Goal: Task Accomplishment & Management: Manage account settings

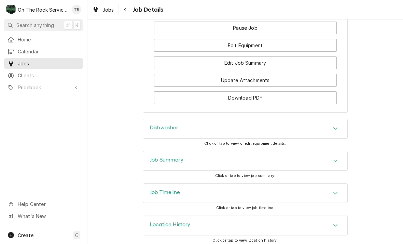
scroll to position [825, 0]
click at [316, 129] on div "Dishwasher" at bounding box center [245, 128] width 204 height 19
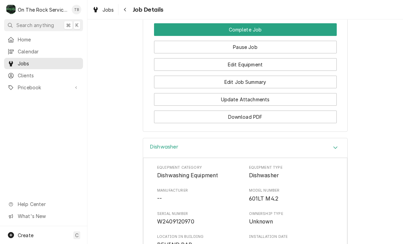
scroll to position [806, 0]
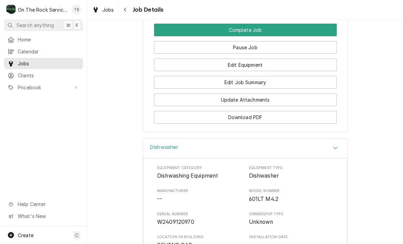
click at [260, 82] on button "Edit Job Summary" at bounding box center [245, 82] width 183 height 13
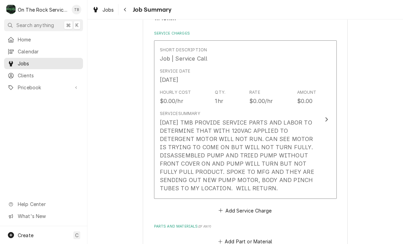
click at [299, 191] on div "Service Summary 8/19/25 TMB PROVIDE SERVICE PARTS AND LABOR TO DETERMINE THAT W…" at bounding box center [238, 151] width 157 height 87
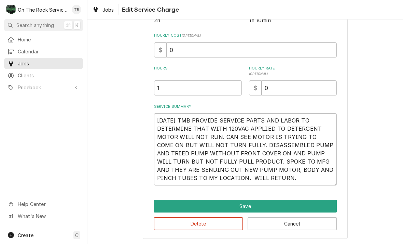
scroll to position [143, 0]
click at [283, 181] on textarea "[DATE] TMB PROVIDE SERVICE PARTS AND LABOR TO DETERMINE THAT WITH 120VAC APPLIE…" at bounding box center [245, 149] width 183 height 72
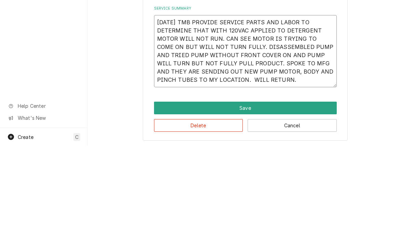
type textarea "x"
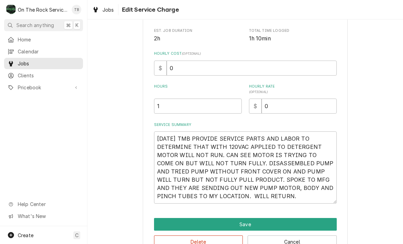
scroll to position [135, 0]
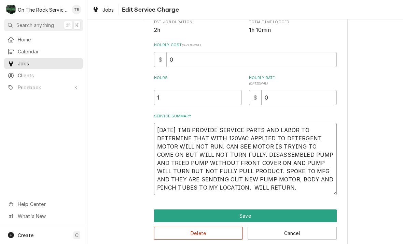
click at [283, 188] on textarea "[DATE] TMB PROVIDE SERVICE PARTS AND LABOR TO DETERMINE THAT WITH 120VAC APPLIE…" at bounding box center [245, 159] width 183 height 72
type textarea "[DATE] TMB PROVIDE SERVICE PARTS AND LABOR TO DETERMINE THAT WITH 120VAC APPLIE…"
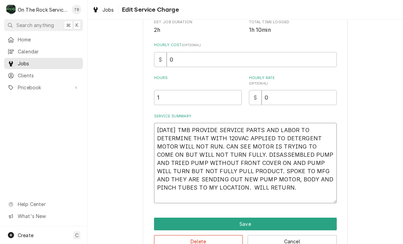
type textarea "x"
type textarea "8/19/25 TMB PROVIDE SERVICE PARTS AND LABOR TO DETERMINE THAT WITH 120VAC APPLI…"
type textarea "x"
type textarea "8/19/25 TMB PROVIDE SERVICE PARTS AND LABOR TO DETERMINE THAT WITH 120VAC APPLI…"
type textarea "x"
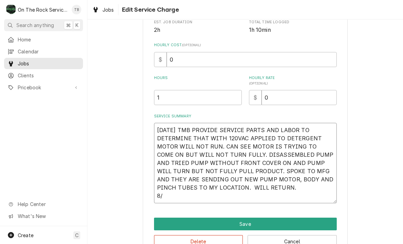
type textarea "8/19/25 TMB PROVIDE SERVICE PARTS AND LABOR TO DETERMINE THAT WITH 120VAC APPLI…"
type textarea "x"
type textarea "8/19/25 TMB PROVIDE SERVICE PARTS AND LABOR TO DETERMINE THAT WITH 120VAC APPLI…"
type textarea "x"
type textarea "8/19/25 TMB PROVIDE SERVICE PARTS AND LABOR TO DETERMINE THAT WITH 120VAC APPLI…"
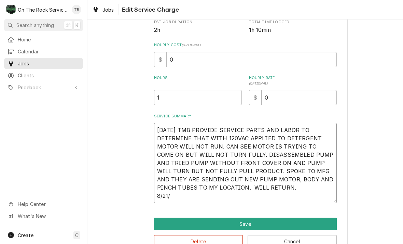
type textarea "x"
type textarea "8/19/25 TMB PROVIDE SERVICE PARTS AND LABOR TO DETERMINE THAT WITH 120VAC APPLI…"
type textarea "x"
type textarea "8/19/25 TMB PROVIDE SERVICE PARTS AND LABOR TO DETERMINE THAT WITH 120VAC APPLI…"
type textarea "x"
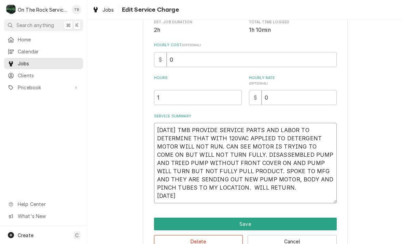
type textarea "8/19/25 TMB PROVIDE SERVICE PARTS AND LABOR TO DETERMINE THAT WITH 120VAC APPLI…"
type textarea "x"
type textarea "8/19/25 TMB PROVIDE SERVICE PARTS AND LABOR TO DETERMINE THAT WITH 120VAC APPLI…"
type textarea "x"
type textarea "8/19/25 TMB PROVIDE SERVICE PARTS AND LABOR TO DETERMINE THAT WITH 120VAC APPLI…"
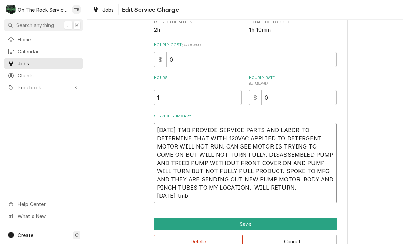
type textarea "x"
type textarea "8/19/25 TMB PROVIDE SERVICE PARTS AND LABOR TO DETERMINE THAT WITH 120VAC APPLI…"
type textarea "x"
type textarea "8/19/25 TMB PROVIDE SERVICE PARTS AND LABOR TO DETERMINE THAT WITH 120VAC APPLI…"
type textarea "x"
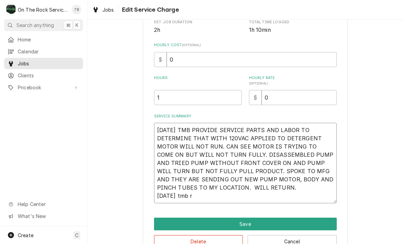
type textarea "8/19/25 TMB PROVIDE SERVICE PARTS AND LABOR TO DETERMINE THAT WITH 120VAC APPLI…"
type textarea "x"
type textarea "8/19/25 TMB PROVIDE SERVICE PARTS AND LABOR TO DETERMINE THAT WITH 120VAC APPLI…"
type textarea "x"
type textarea "8/19/25 TMB PROVIDE SERVICE PARTS AND LABOR TO DETERMINE THAT WITH 120VAC APPLI…"
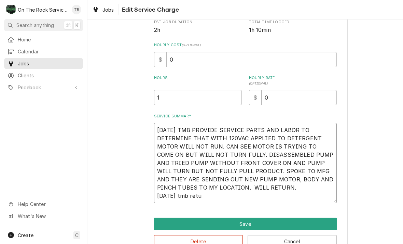
type textarea "x"
type textarea "8/19/25 TMB PROVIDE SERVICE PARTS AND LABOR TO DETERMINE THAT WITH 120VAC APPLI…"
type textarea "x"
type textarea "8/19/25 TMB PROVIDE SERVICE PARTS AND LABOR TO DETERMINE THAT WITH 120VAC APPLI…"
type textarea "x"
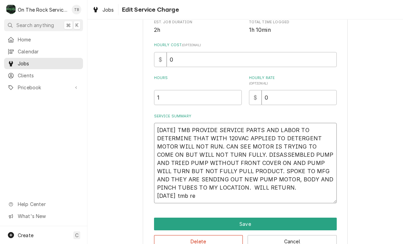
type textarea "8/19/25 TMB PROVIDE SERVICE PARTS AND LABOR TO DETERMINE THAT WITH 120VAC APPLI…"
type textarea "x"
type textarea "8/19/25 TMB PROVIDE SERVICE PARTS AND LABOR TO DETERMINE THAT WITH 120VAC APPLI…"
type textarea "x"
type textarea "8/19/25 TMB PROVIDE SERVICE PARTS AND LABOR TO DETERMINE THAT WITH 120VAC APPLI…"
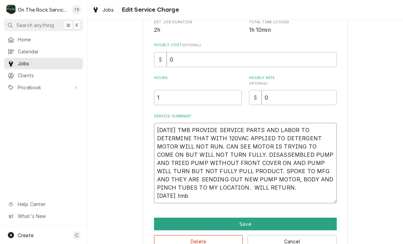
type textarea "x"
type textarea "8/19/25 TMB PROVIDE SERVICE PARTS AND LABOR TO DETERMINE THAT WITH 120VAC APPLI…"
type textarea "x"
type textarea "8/19/25 TMB PROVIDE SERVICE PARTS AND LABOR TO DETERMINE THAT WITH 120VAC APPLI…"
type textarea "x"
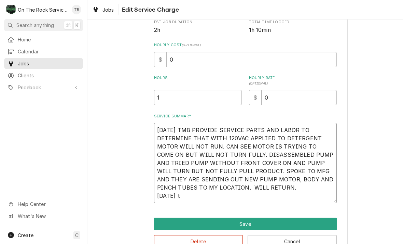
type textarea "8/19/25 TMB PROVIDE SERVICE PARTS AND LABOR TO DETERMINE THAT WITH 120VAC APPLI…"
type textarea "x"
type textarea "8/19/25 TMB PROVIDE SERVICE PARTS AND LABOR TO DETERMINE THAT WITH 120VAC APPLI…"
type textarea "x"
type textarea "8/19/25 TMB PROVIDE SERVICE PARTS AND LABOR TO DETERMINE THAT WITH 120VAC APPLI…"
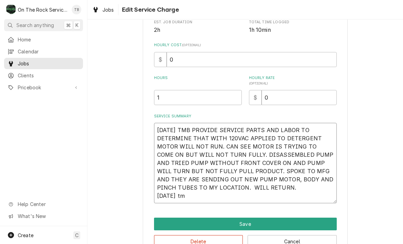
type textarea "x"
type textarea "8/19/25 TMB PROVIDE SERVICE PARTS AND LABOR TO DETERMINE THAT WITH 120VAC APPLI…"
type textarea "x"
type textarea "8/19/25 TMB PROVIDE SERVICE PARTS AND LABOR TO DETERMINE THAT WITH 120VAC APPLI…"
type textarea "x"
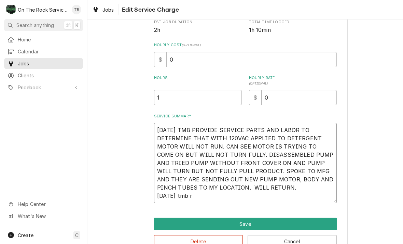
type textarea "8/19/25 TMB PROVIDE SERVICE PARTS AND LABOR TO DETERMINE THAT WITH 120VAC APPLI…"
type textarea "x"
type textarea "8/19/25 TMB PROVIDE SERVICE PARTS AND LABOR TO DETERMINE THAT WITH 120VAC APPLI…"
type textarea "x"
type textarea "8/19/25 TMB PROVIDE SERVICE PARTS AND LABOR TO DETERMINE THAT WITH 120VAC APPLI…"
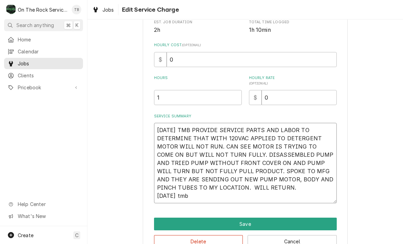
type textarea "x"
type textarea "8/19/25 TMB PROVIDE SERVICE PARTS AND LABOR TO DETERMINE THAT WITH 120VAC APPLI…"
type textarea "x"
type textarea "8/19/25 TMB PROVIDE SERVICE PARTS AND LABOR TO DETERMINE THAT WITH 120VAC APPLI…"
type textarea "x"
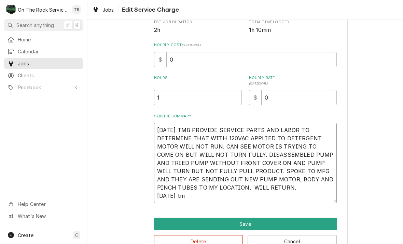
type textarea "8/19/25 TMB PROVIDE SERVICE PARTS AND LABOR TO DETERMINE THAT WITH 120VAC APPLI…"
type textarea "x"
type textarea "8/19/25 TMB PROVIDE SERVICE PARTS AND LABOR TO DETERMINE THAT WITH 120VAC APPLI…"
type textarea "x"
type textarea "8/19/25 TMB PROVIDE SERVICE PARTS AND LABOR TO DETERMINE THAT WITH 120VAC APPLI…"
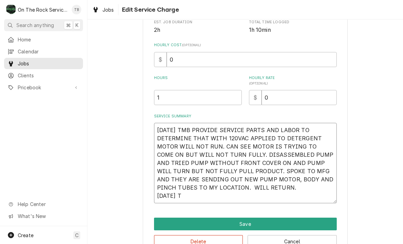
type textarea "x"
type textarea "8/19/25 TMB PROVIDE SERVICE PARTS AND LABOR TO DETERMINE THAT WITH 120VAC APPLI…"
type textarea "x"
type textarea "8/19/25 TMB PROVIDE SERVICE PARTS AND LABOR TO DETERMINE THAT WITH 120VAC APPLI…"
type textarea "x"
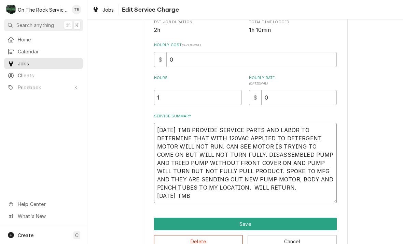
type textarea "8/19/25 TMB PROVIDE SERVICE PARTS AND LABOR TO DETERMINE THAT WITH 120VAC APPLI…"
type textarea "x"
type textarea "8/19/25 TMB PROVIDE SERVICE PARTS AND LABOR TO DETERMINE THAT WITH 120VAC APPLI…"
type textarea "x"
type textarea "8/19/25 TMB PROVIDE SERVICE PARTS AND LABOR TO DETERMINE THAT WITH 120VAC APPLI…"
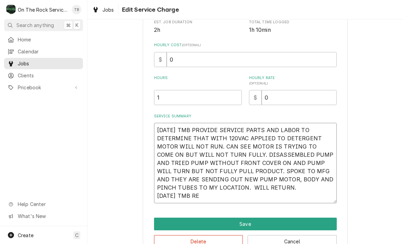
type textarea "x"
type textarea "8/19/25 TMB PROVIDE SERVICE PARTS AND LABOR TO DETERMINE THAT WITH 120VAC APPLI…"
type textarea "x"
type textarea "8/19/25 TMB PROVIDE SERVICE PARTS AND LABOR TO DETERMINE THAT WITH 120VAC APPLI…"
type textarea "x"
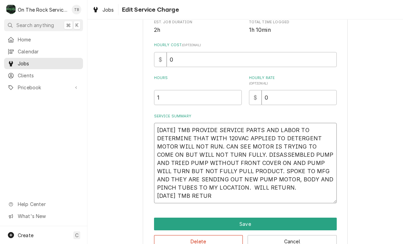
type textarea "8/19/25 TMB PROVIDE SERVICE PARTS AND LABOR TO DETERMINE THAT WITH 120VAC APPLI…"
type textarea "x"
type textarea "8/19/25 TMB PROVIDE SERVICE PARTS AND LABOR TO DETERMINE THAT WITH 120VAC APPLI…"
type textarea "x"
type textarea "8/19/25 TMB PROVIDE SERVICE PARTS AND LABOR TO DETERMINE THAT WITH 120VAC APPLI…"
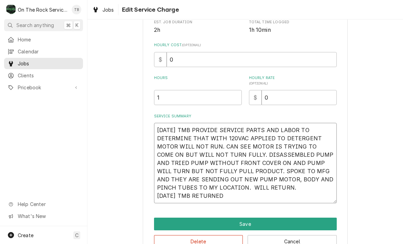
type textarea "x"
type textarea "8/19/25 TMB PROVIDE SERVICE PARTS AND LABOR TO DETERMINE THAT WITH 120VAC APPLI…"
type textarea "x"
type textarea "8/19/25 TMB PROVIDE SERVICE PARTS AND LABOR TO DETERMINE THAT WITH 120VAC APPLI…"
type textarea "x"
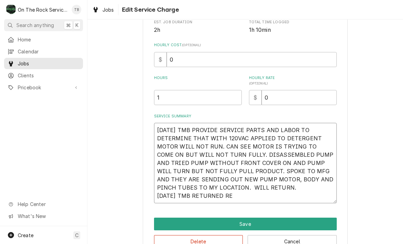
type textarea "8/19/25 TMB PROVIDE SERVICE PARTS AND LABOR TO DETERMINE THAT WITH 120VAC APPLI…"
type textarea "x"
type textarea "8/19/25 TMB PROVIDE SERVICE PARTS AND LABOR TO DETERMINE THAT WITH 120VAC APPLI…"
type textarea "x"
type textarea "8/19/25 TMB PROVIDE SERVICE PARTS AND LABOR TO DETERMINE THAT WITH 120VAC APPLI…"
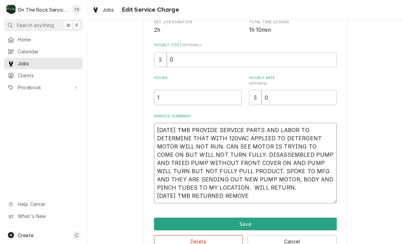
type textarea "x"
type textarea "8/19/25 TMB PROVIDE SERVICE PARTS AND LABOR TO DETERMINE THAT WITH 120VAC APPLI…"
type textarea "x"
type textarea "8/19/25 TMB PROVIDE SERVICE PARTS AND LABOR TO DETERMINE THAT WITH 120VAC APPLI…"
type textarea "x"
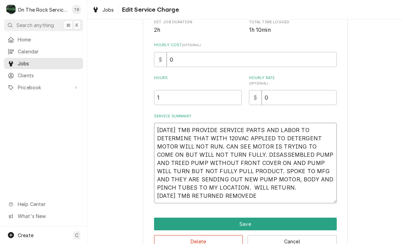
type textarea "8/19/25 TMB PROVIDE SERVICE PARTS AND LABOR TO DETERMINE THAT WITH 120VAC APPLI…"
type textarea "x"
type textarea "8/19/25 TMB PROVIDE SERVICE PARTS AND LABOR TO DETERMINE THAT WITH 120VAC APPLI…"
type textarea "x"
type textarea "8/19/25 TMB PROVIDE SERVICE PARTS AND LABOR TO DETERMINE THAT WITH 120VAC APPLI…"
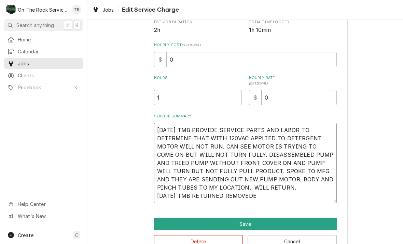
type textarea "x"
type textarea "8/19/25 TMB PROVIDE SERVICE PARTS AND LABOR TO DETERMINE THAT WITH 120VAC APPLI…"
type textarea "x"
type textarea "8/19/25 TMB PROVIDE SERVICE PARTS AND LABOR TO DETERMINE THAT WITH 120VAC APPLI…"
type textarea "x"
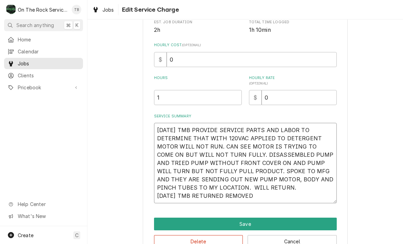
type textarea "8/19/25 TMB PROVIDE SERVICE PARTS AND LABOR TO DETERMINE THAT WITH 120VAC APPLI…"
type textarea "x"
type textarea "8/19/25 TMB PROVIDE SERVICE PARTS AND LABOR TO DETERMINE THAT WITH 120VAC APPLI…"
type textarea "x"
type textarea "8/19/25 TMB PROVIDE SERVICE PARTS AND LABOR TO DETERMINE THAT WITH 120VAC APPLI…"
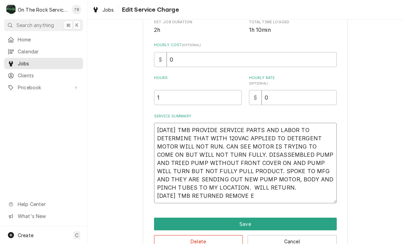
type textarea "x"
type textarea "8/19/25 TMB PROVIDE SERVICE PARTS AND LABOR TO DETERMINE THAT WITH 120VAC APPLI…"
type textarea "x"
type textarea "8/19/25 TMB PROVIDE SERVICE PARTS AND LABOR TO DETERMINE THAT WITH 120VAC APPLI…"
type textarea "x"
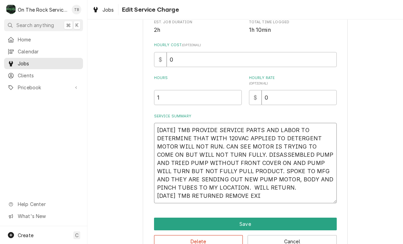
type textarea "8/19/25 TMB PROVIDE SERVICE PARTS AND LABOR TO DETERMINE THAT WITH 120VAC APPLI…"
type textarea "x"
type textarea "8/19/25 TMB PROVIDE SERVICE PARTS AND LABOR TO DETERMINE THAT WITH 120VAC APPLI…"
type textarea "x"
type textarea "8/19/25 TMB PROVIDE SERVICE PARTS AND LABOR TO DETERMINE THAT WITH 120VAC APPLI…"
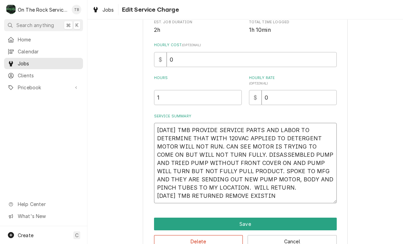
type textarea "x"
type textarea "8/19/25 TMB PROVIDE SERVICE PARTS AND LABOR TO DETERMINE THAT WITH 120VAC APPLI…"
type textarea "x"
type textarea "8/19/25 TMB PROVIDE SERVICE PARTS AND LABOR TO DETERMINE THAT WITH 120VAC APPLI…"
type textarea "x"
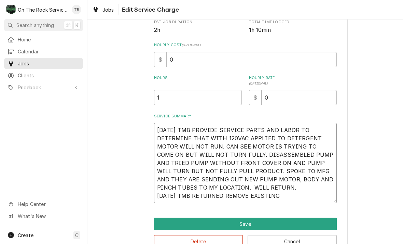
type textarea "8/19/25 TMB PROVIDE SERVICE PARTS AND LABOR TO DETERMINE THAT WITH 120VAC APPLI…"
type textarea "x"
type textarea "8/19/25 TMB PROVIDE SERVICE PARTS AND LABOR TO DETERMINE THAT WITH 120VAC APPLI…"
type textarea "x"
type textarea "8/19/25 TMB PROVIDE SERVICE PARTS AND LABOR TO DETERMINE THAT WITH 120VAC APPLI…"
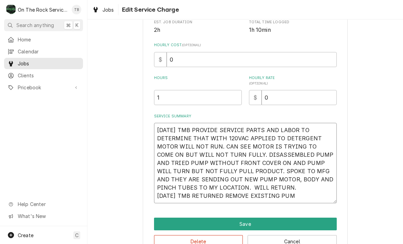
type textarea "x"
type textarea "8/19/25 TMB PROVIDE SERVICE PARTS AND LABOR TO DETERMINE THAT WITH 120VAC APPLI…"
type textarea "x"
type textarea "8/19/25 TMB PROVIDE SERVICE PARTS AND LABOR TO DETERMINE THAT WITH 120VAC APPLI…"
type textarea "x"
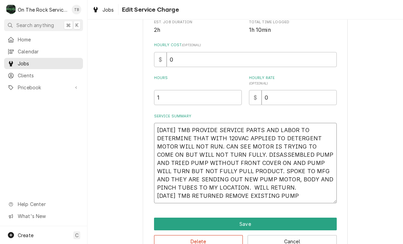
type textarea "8/19/25 TMB PROVIDE SERVICE PARTS AND LABOR TO DETERMINE THAT WITH 120VAC APPLI…"
type textarea "x"
type textarea "8/19/25 TMB PROVIDE SERVICE PARTS AND LABOR TO DETERMINE THAT WITH 120VAC APPLI…"
type textarea "x"
type textarea "8/19/25 TMB PROVIDE SERVICE PARTS AND LABOR TO DETERMINE THAT WITH 120VAC APPLI…"
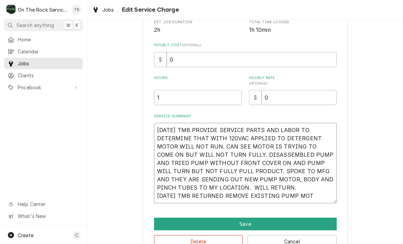
type textarea "x"
type textarea "8/19/25 TMB PROVIDE SERVICE PARTS AND LABOR TO DETERMINE THAT WITH 120VAC APPLI…"
type textarea "x"
type textarea "8/19/25 TMB PROVIDE SERVICE PARTS AND LABOR TO DETERMINE THAT WITH 120VAC APPLI…"
type textarea "x"
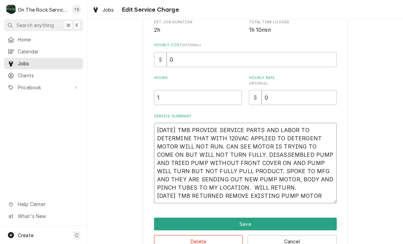
type textarea "8/19/25 TMB PROVIDE SERVICE PARTS AND LABOR TO DETERMINE THAT WITH 120VAC APPLI…"
type textarea "x"
type textarea "8/19/25 TMB PROVIDE SERVICE PARTS AND LABOR TO DETERMINE THAT WITH 120VAC APPLI…"
type textarea "x"
type textarea "8/19/25 TMB PROVIDE SERVICE PARTS AND LABOR TO DETERMINE THAT WITH 120VAC APPLI…"
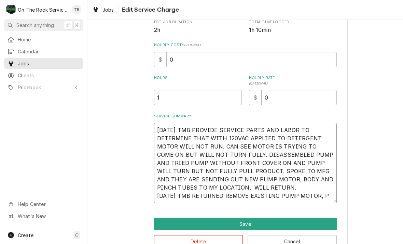
type textarea "x"
type textarea "8/19/25 TMB PROVIDE SERVICE PARTS AND LABOR TO DETERMINE THAT WITH 120VAC APPLI…"
type textarea "x"
type textarea "8/19/25 TMB PROVIDE SERVICE PARTS AND LABOR TO DETERMINE THAT WITH 120VAC APPLI…"
type textarea "x"
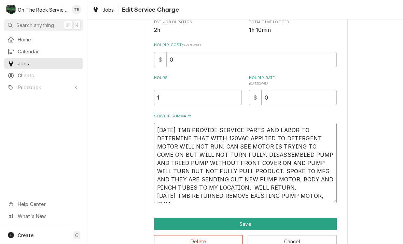
type textarea "8/19/25 TMB PROVIDE SERVICE PARTS AND LABOR TO DETERMINE THAT WITH 120VAC APPLI…"
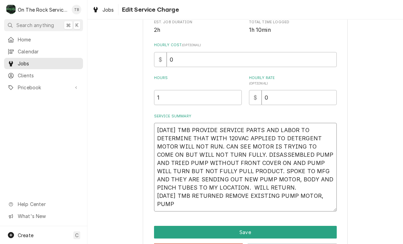
type textarea "x"
type textarea "8/19/25 TMB PROVIDE SERVICE PARTS AND LABOR TO DETERMINE THAT WITH 120VAC APPLI…"
type textarea "x"
type textarea "8/19/25 TMB PROVIDE SERVICE PARTS AND LABOR TO DETERMINE THAT WITH 120VAC APPLI…"
type textarea "x"
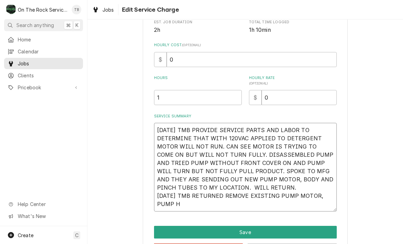
type textarea "8/19/25 TMB PROVIDE SERVICE PARTS AND LABOR TO DETERMINE THAT WITH 120VAC APPLI…"
type textarea "x"
type textarea "8/19/25 TMB PROVIDE SERVICE PARTS AND LABOR TO DETERMINE THAT WITH 120VAC APPLI…"
type textarea "x"
type textarea "8/19/25 TMB PROVIDE SERVICE PARTS AND LABOR TO DETERMINE THAT WITH 120VAC APPLI…"
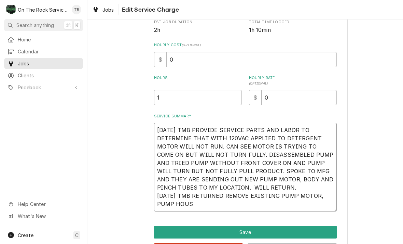
type textarea "x"
type textarea "8/19/25 TMB PROVIDE SERVICE PARTS AND LABOR TO DETERMINE THAT WITH 120VAC APPLI…"
type textarea "x"
type textarea "8/19/25 TMB PROVIDE SERVICE PARTS AND LABOR TO DETERMINE THAT WITH 120VAC APPLI…"
type textarea "x"
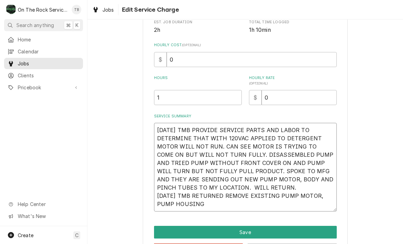
type textarea "8/19/25 TMB PROVIDE SERVICE PARTS AND LABOR TO DETERMINE THAT WITH 120VAC APPLI…"
type textarea "x"
type textarea "8/19/25 TMB PROVIDE SERVICE PARTS AND LABOR TO DETERMINE THAT WITH 120VAC APPLI…"
type textarea "x"
type textarea "8/19/25 TMB PROVIDE SERVICE PARTS AND LABOR TO DETERMINE THAT WITH 120VAC APPLI…"
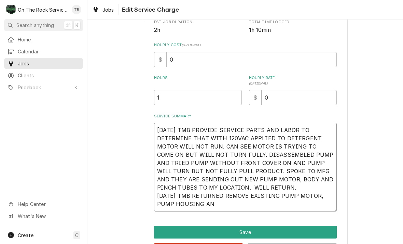
type textarea "x"
type textarea "8/19/25 TMB PROVIDE SERVICE PARTS AND LABOR TO DETERMINE THAT WITH 120VAC APPLI…"
type textarea "x"
type textarea "8/19/25 TMB PROVIDE SERVICE PARTS AND LABOR TO DETERMINE THAT WITH 120VAC APPLI…"
type textarea "x"
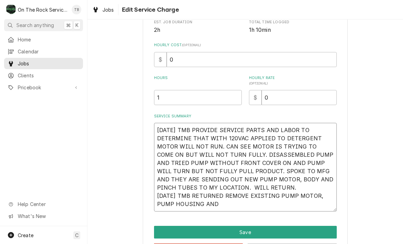
type textarea "8/19/25 TMB PROVIDE SERVICE PARTS AND LABOR TO DETERMINE THAT WITH 120VAC APPLI…"
type textarea "x"
type textarea "8/19/25 TMB PROVIDE SERVICE PARTS AND LABOR TO DETERMINE THAT WITH 120VAC APPLI…"
type textarea "x"
type textarea "8/19/25 TMB PROVIDE SERVICE PARTS AND LABOR TO DETERMINE THAT WITH 120VAC APPLI…"
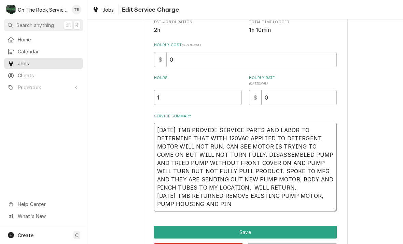
type textarea "x"
type textarea "8/19/25 TMB PROVIDE SERVICE PARTS AND LABOR TO DETERMINE THAT WITH 120VAC APPLI…"
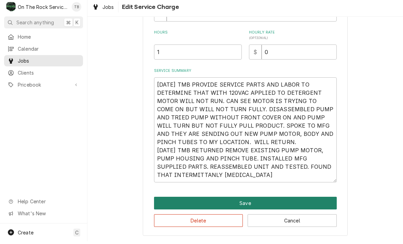
click at [257, 205] on button "Save" at bounding box center [245, 205] width 183 height 13
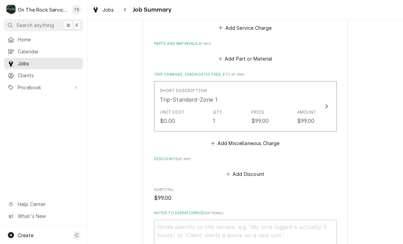
scroll to position [378, 0]
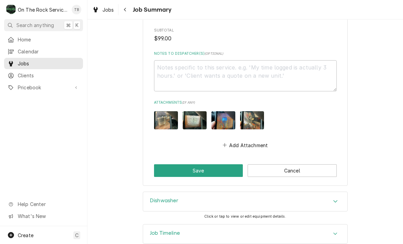
click at [334, 198] on icon "Accordion Header" at bounding box center [335, 200] width 5 height 5
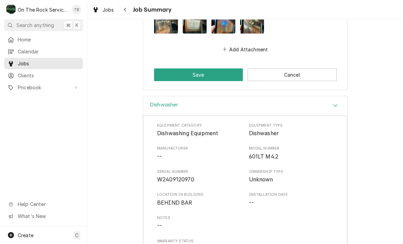
scroll to position [651, 0]
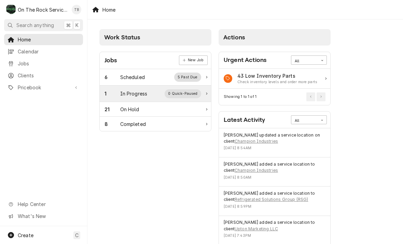
click at [162, 92] on div "1 In Progress 0 Quick-Paused" at bounding box center [153, 93] width 97 height 9
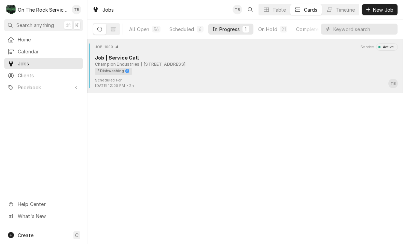
click at [113, 79] on div "Scheduled For:" at bounding box center [114, 80] width 39 height 5
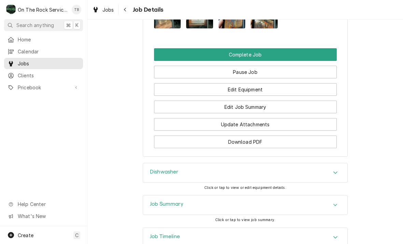
scroll to position [781, 0]
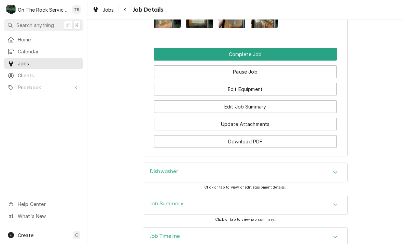
click at [206, 167] on div "Dishwasher" at bounding box center [245, 172] width 204 height 19
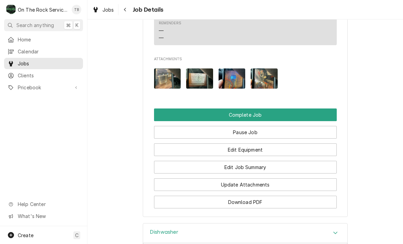
scroll to position [715, 0]
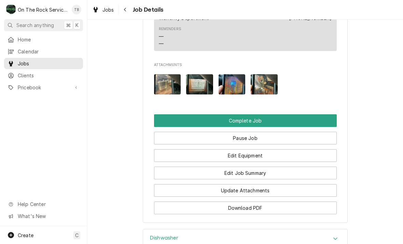
click at [258, 169] on button "Edit Job Summary" at bounding box center [245, 172] width 183 height 13
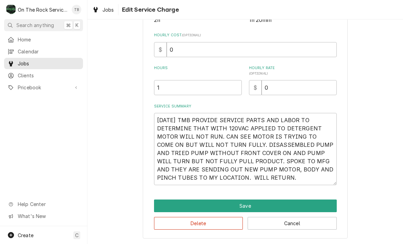
click at [247, 206] on button "Save" at bounding box center [245, 205] width 183 height 13
type textarea "x"
